Goal: Task Accomplishment & Management: Manage account settings

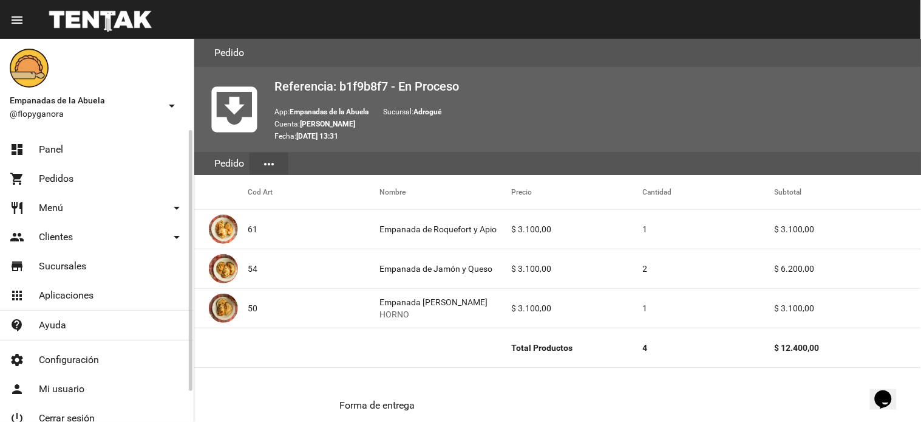
scroll to position [594, 0]
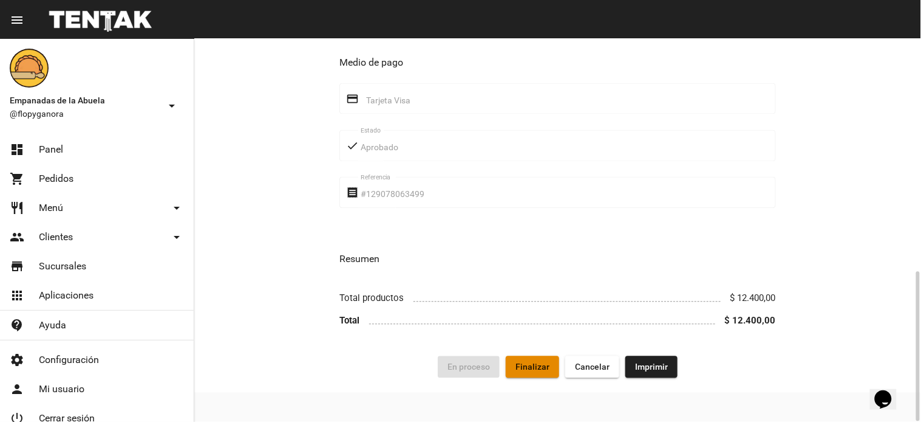
click at [539, 369] on span "Finalizar" at bounding box center [533, 367] width 34 height 10
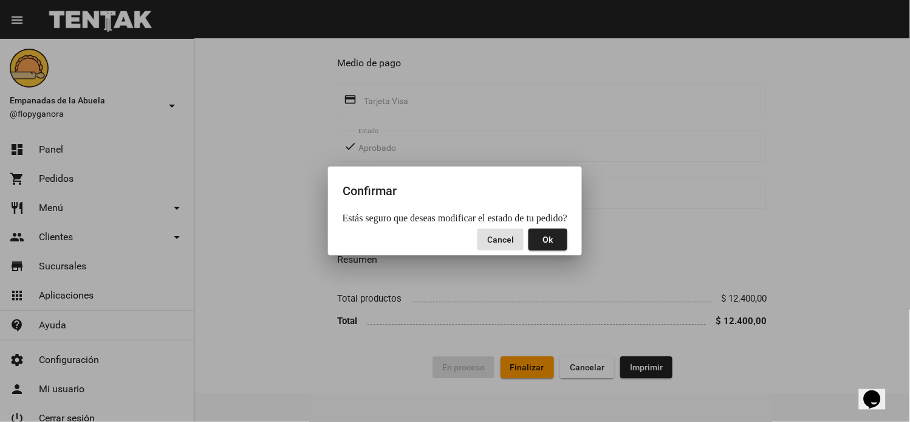
click at [570, 234] on mat-dialog-container "Confirmar Estás seguro que deseas modificar el estado de tu pedido? Cancel Ok" at bounding box center [455, 210] width 254 height 89
click at [559, 239] on button "Ok" at bounding box center [547, 239] width 39 height 22
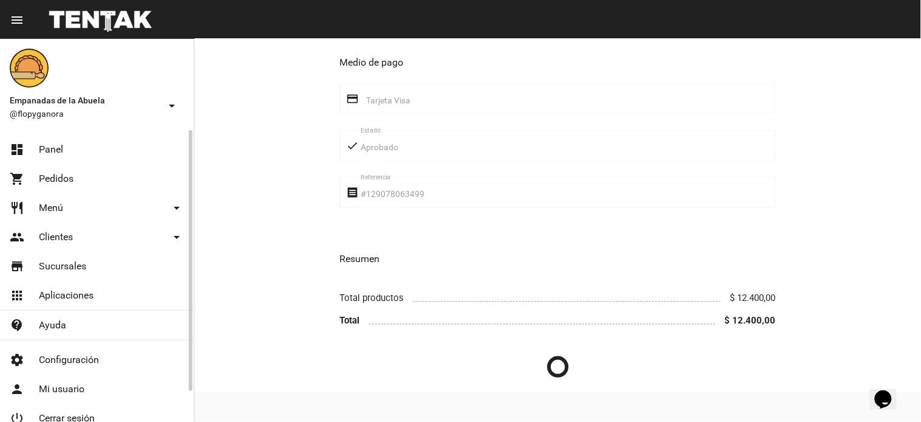
click at [60, 149] on span "Panel" at bounding box center [51, 149] width 24 height 12
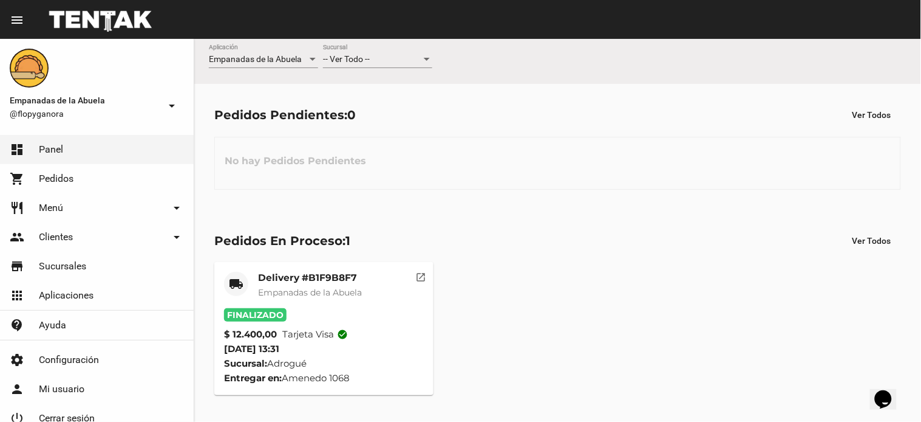
click at [393, 49] on div "-- Ver Todo -- Sucursal" at bounding box center [377, 56] width 109 height 24
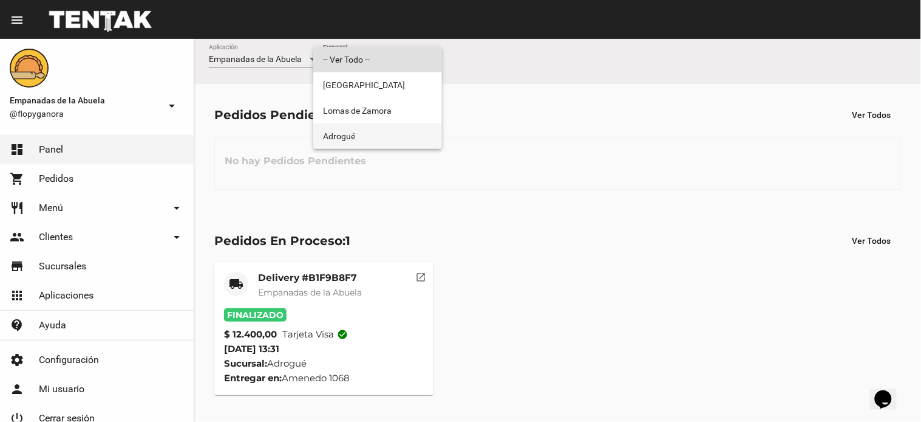
click at [389, 135] on span "Adrogué" at bounding box center [377, 136] width 109 height 26
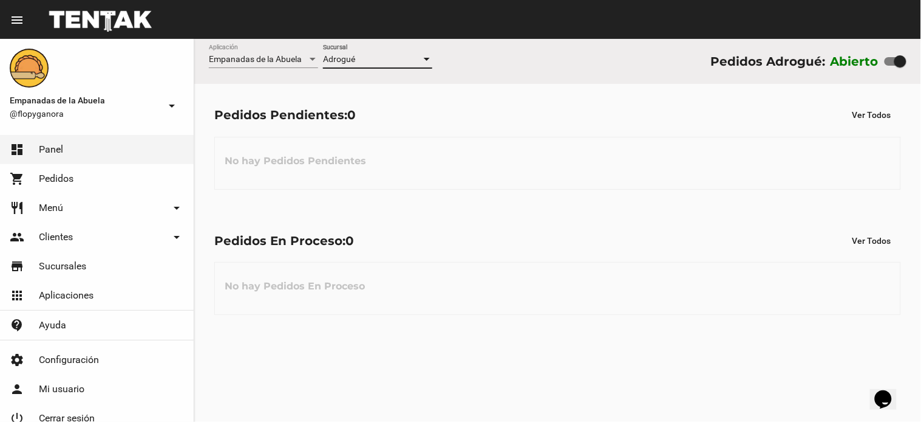
click at [894, 63] on div at bounding box center [896, 61] width 22 height 9
click at [891, 66] on input "checkbox" at bounding box center [891, 66] width 1 height 1
checkbox input "false"
